Goal: Task Accomplishment & Management: Manage account settings

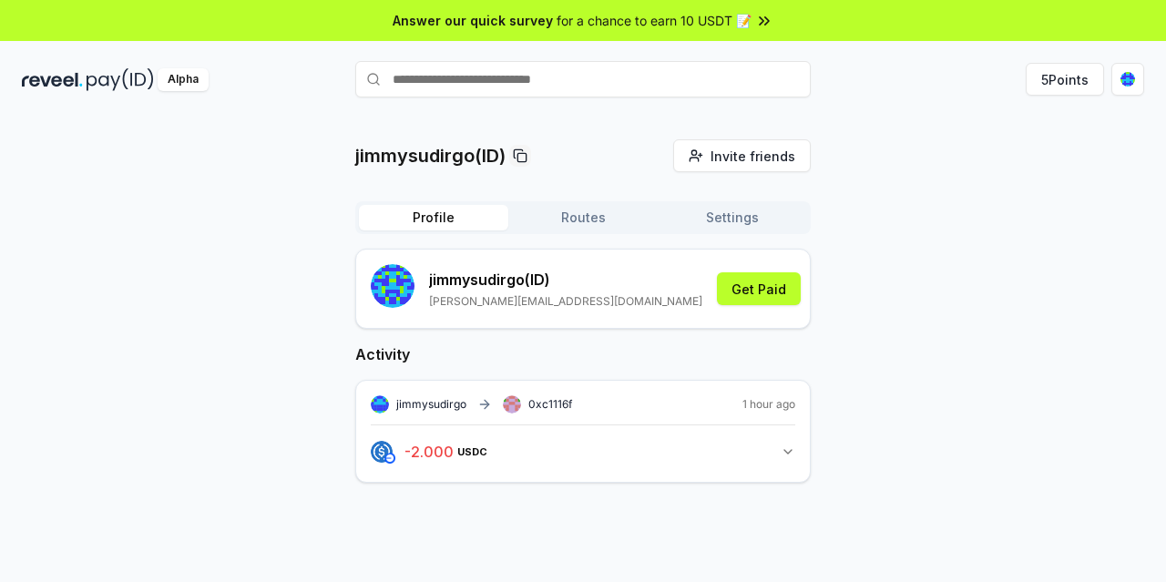
click at [791, 449] on icon "button" at bounding box center [788, 452] width 15 height 15
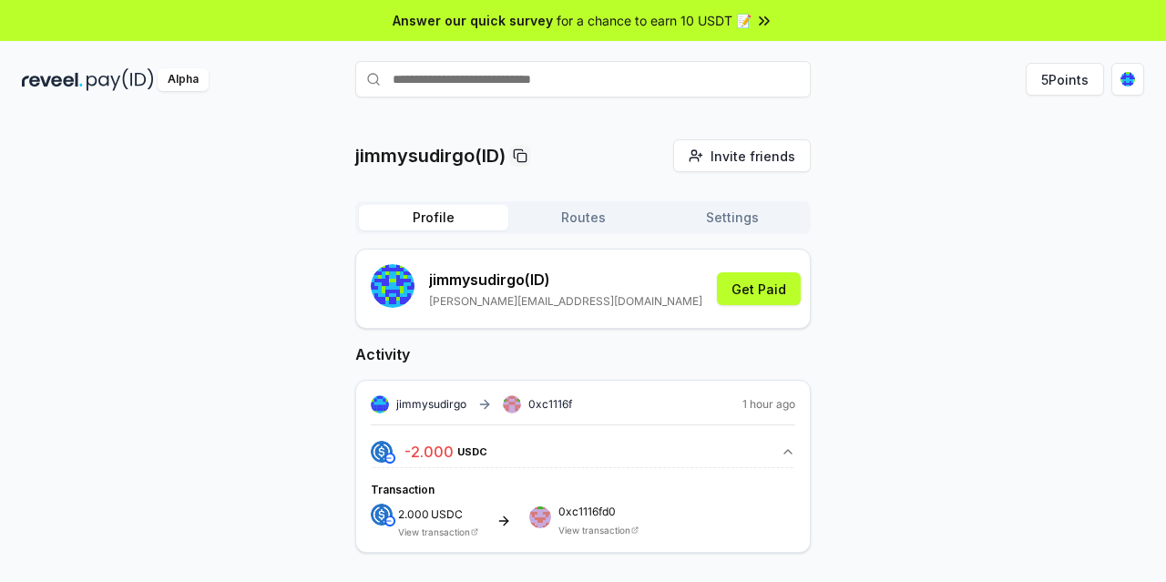
scroll to position [52, 0]
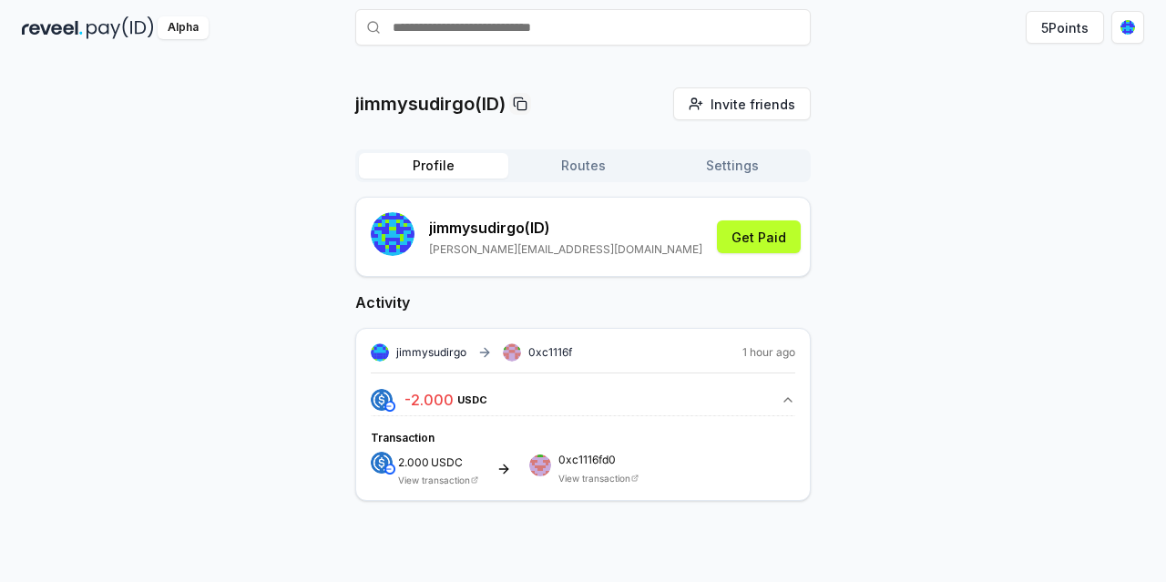
click at [419, 486] on div "jimmysudirgo 0xc1116f 1 hour ago - 2.000 USDC 2 USDC Transaction 2.000 USDC Vie…" at bounding box center [582, 414] width 455 height 173
click at [427, 478] on link "View transaction" at bounding box center [434, 480] width 72 height 11
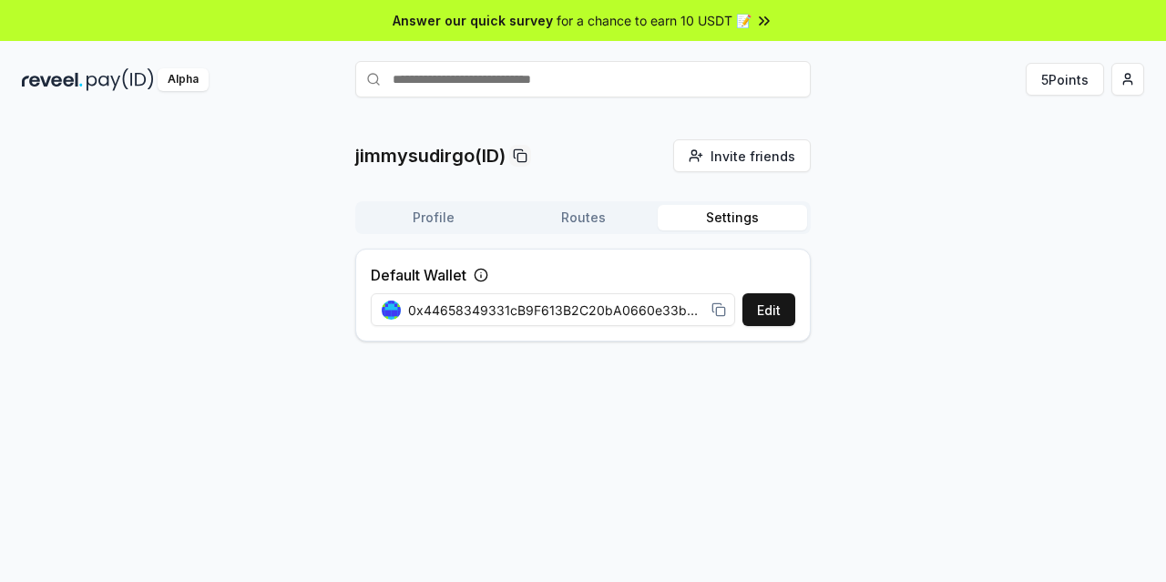
click at [484, 276] on icon at bounding box center [481, 275] width 15 height 15
click at [512, 304] on span "0x44658349331cB9F613B2C20bA0660e33b556942d" at bounding box center [556, 310] width 296 height 19
click at [765, 311] on button "Edit" at bounding box center [768, 309] width 53 height 33
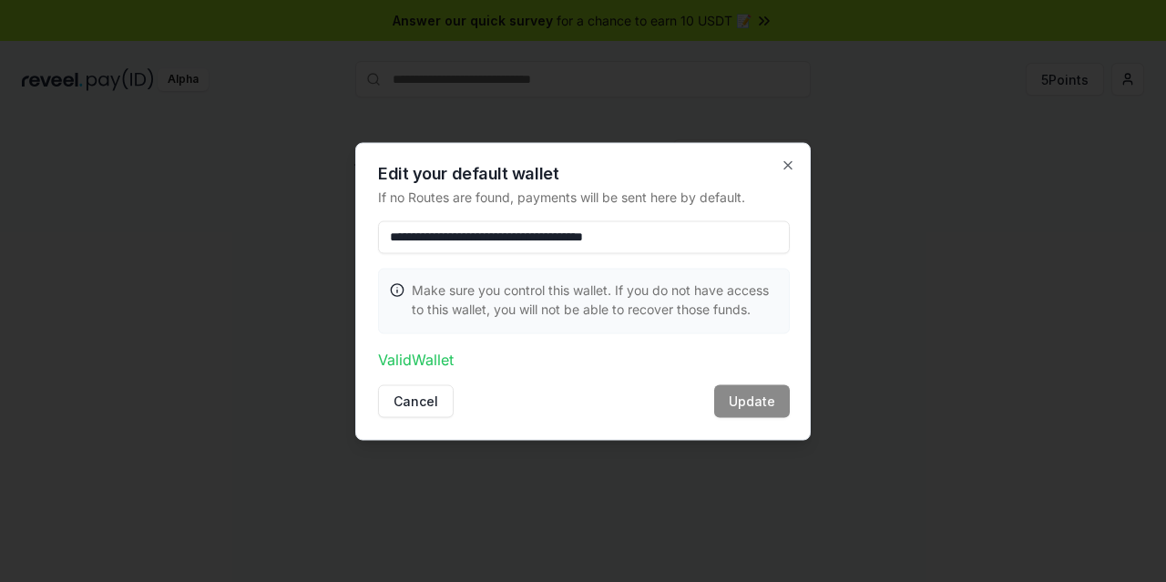
click at [743, 245] on input "**********" at bounding box center [584, 236] width 412 height 33
paste input "**********"
type input "**********"
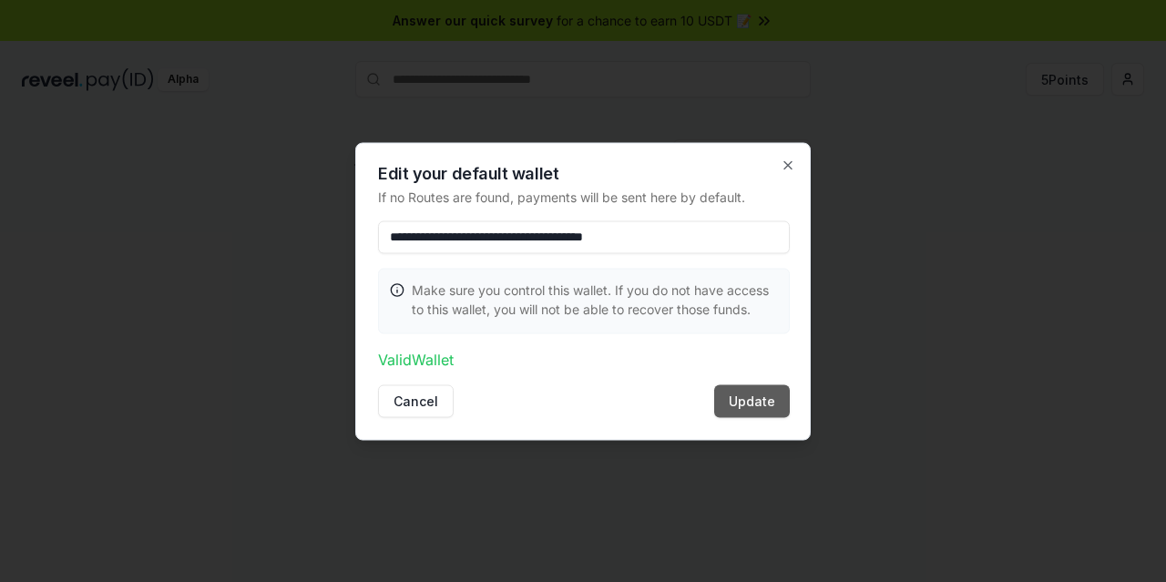
click at [761, 402] on button "Update" at bounding box center [752, 400] width 76 height 33
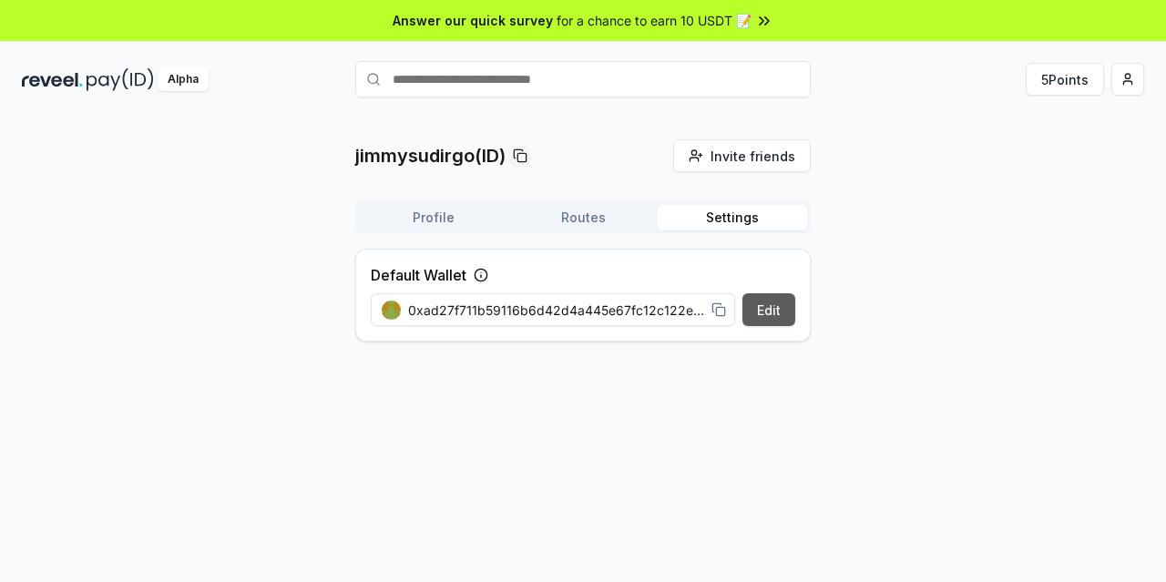
click at [765, 307] on button "Edit" at bounding box center [768, 309] width 53 height 33
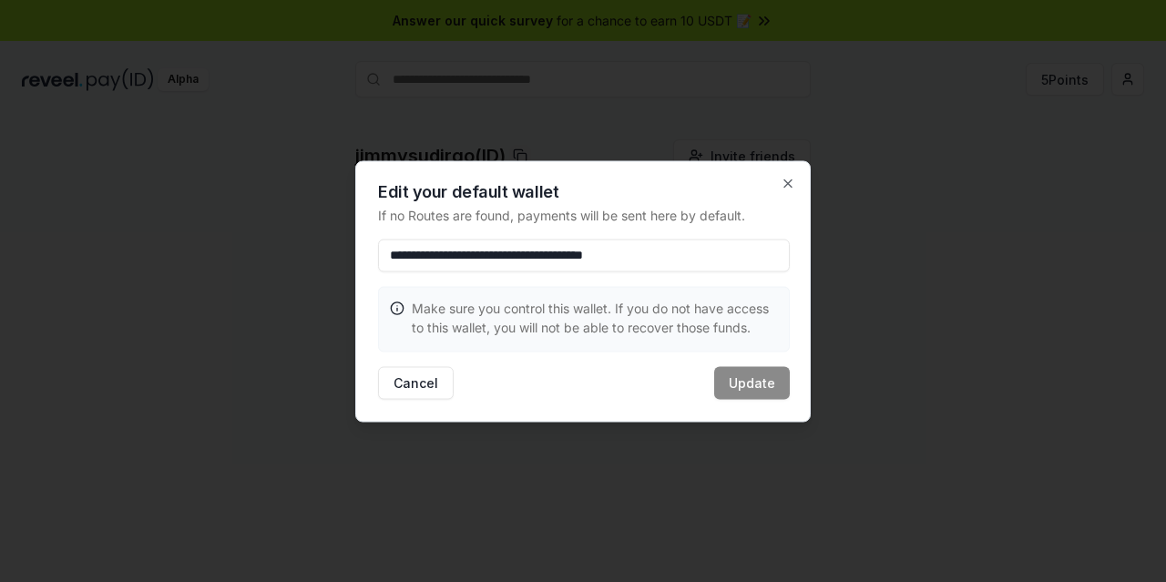
click at [759, 385] on div "Cancel Update" at bounding box center [584, 382] width 412 height 33
click at [787, 179] on icon "button" at bounding box center [788, 183] width 15 height 15
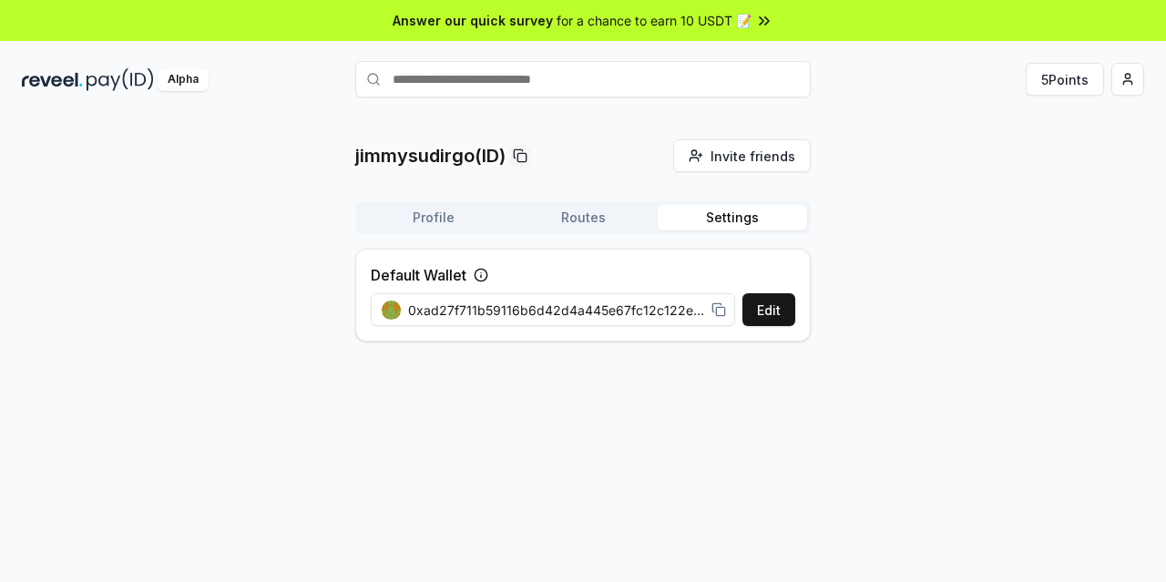
click at [583, 223] on button "Routes" at bounding box center [582, 218] width 149 height 26
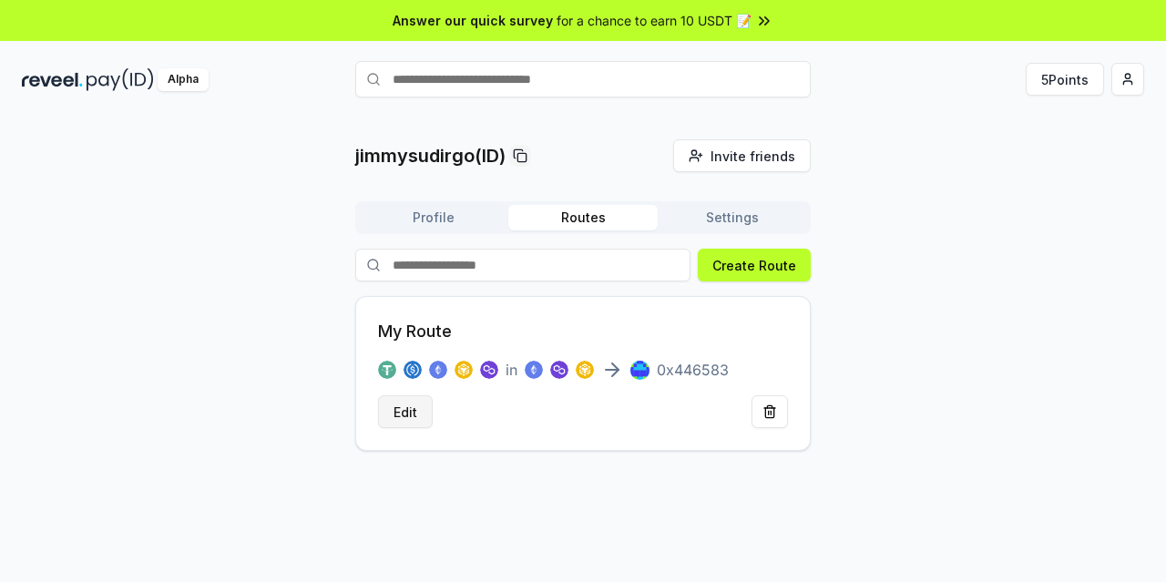
click at [390, 408] on button "Edit" at bounding box center [405, 411] width 55 height 33
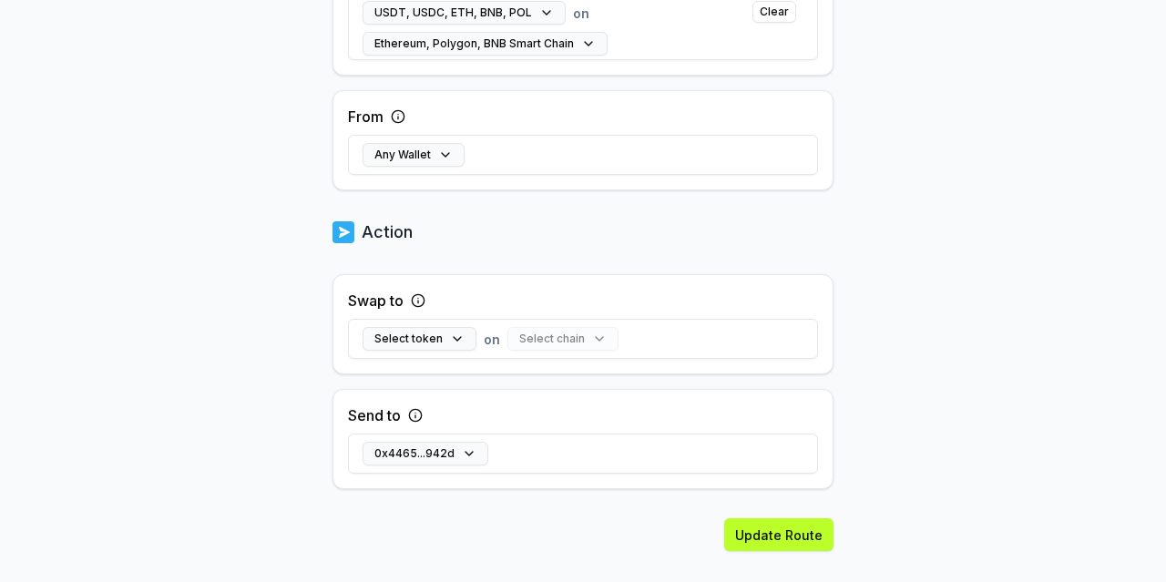
scroll to position [639, 0]
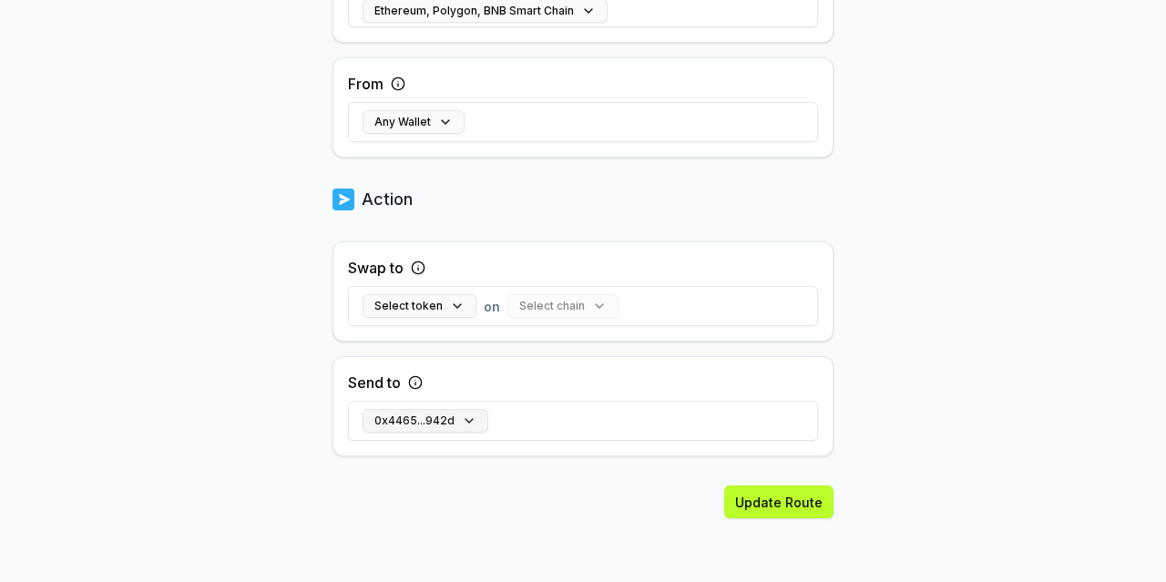
click at [467, 419] on button "0x4465...942d" at bounding box center [426, 421] width 126 height 24
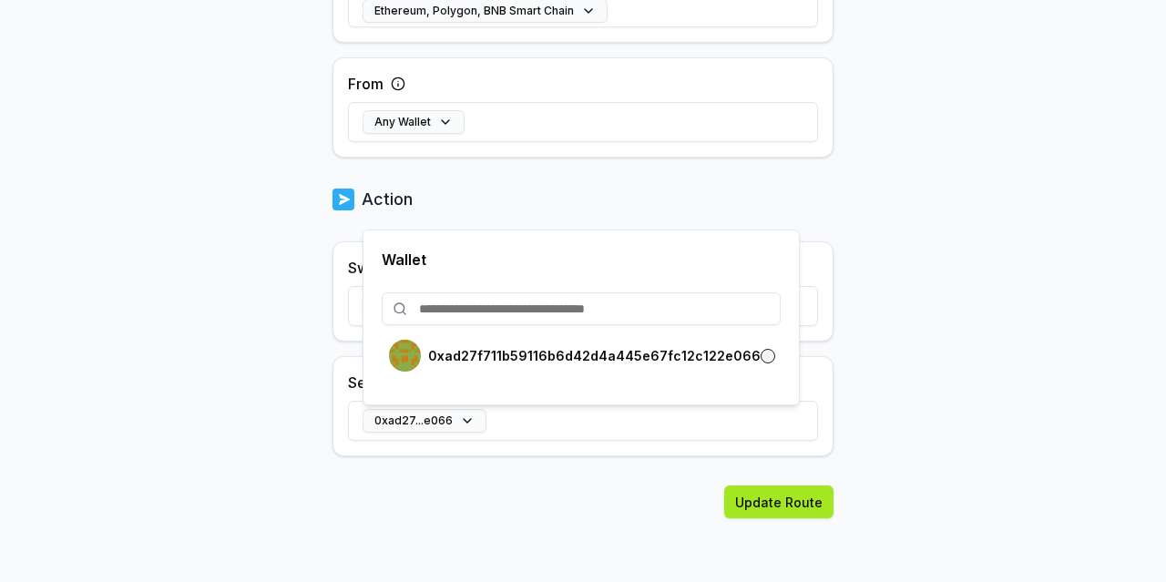
click at [765, 501] on button "Update Route" at bounding box center [778, 501] width 109 height 33
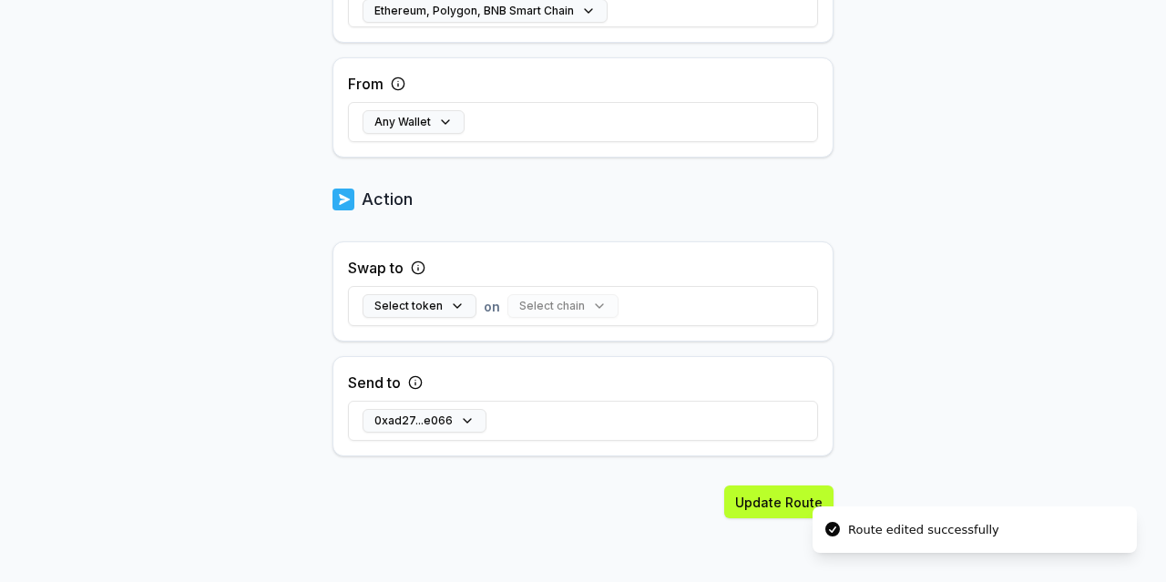
scroll to position [274, 0]
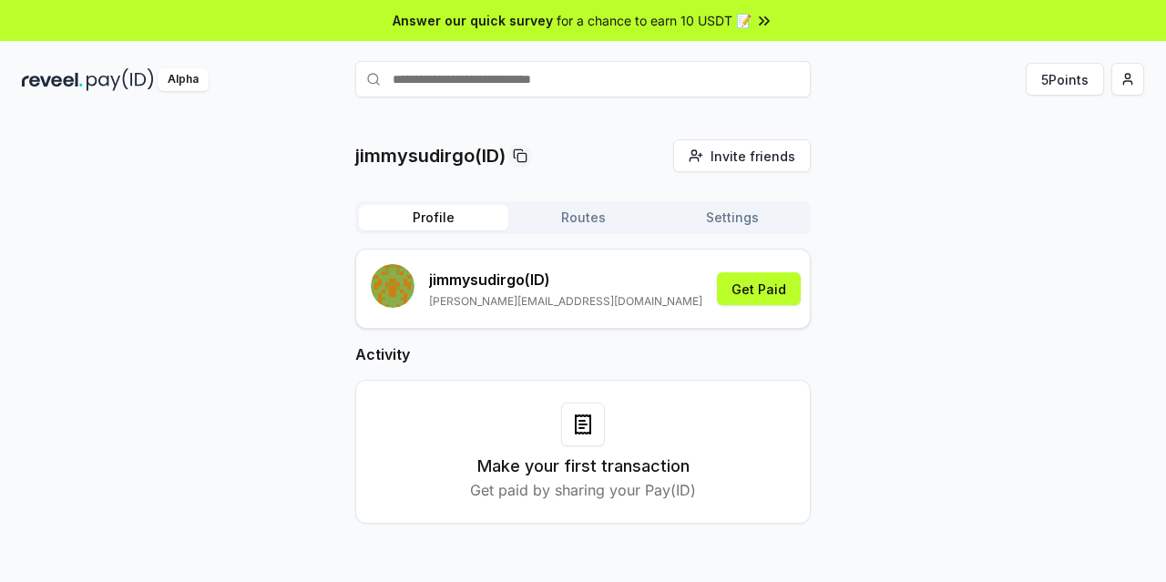
click at [446, 219] on button "Profile" at bounding box center [433, 218] width 149 height 26
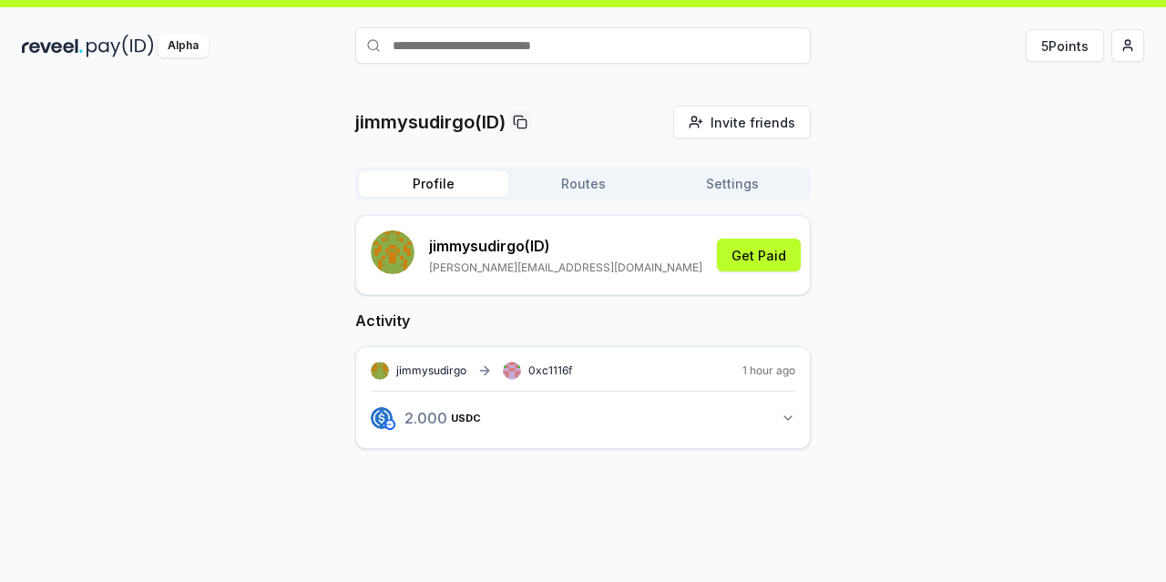
scroll to position [52, 0]
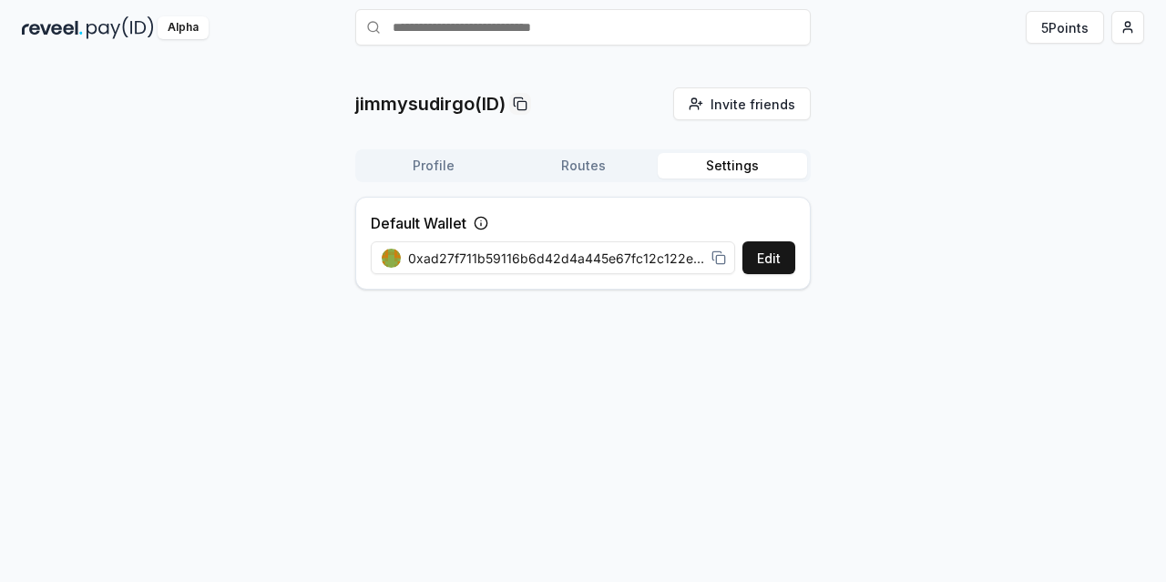
click at [740, 169] on button "Settings" at bounding box center [732, 166] width 149 height 26
click at [424, 179] on div "Profile Routes Settings" at bounding box center [582, 165] width 455 height 33
